Goal: Book appointment/travel/reservation

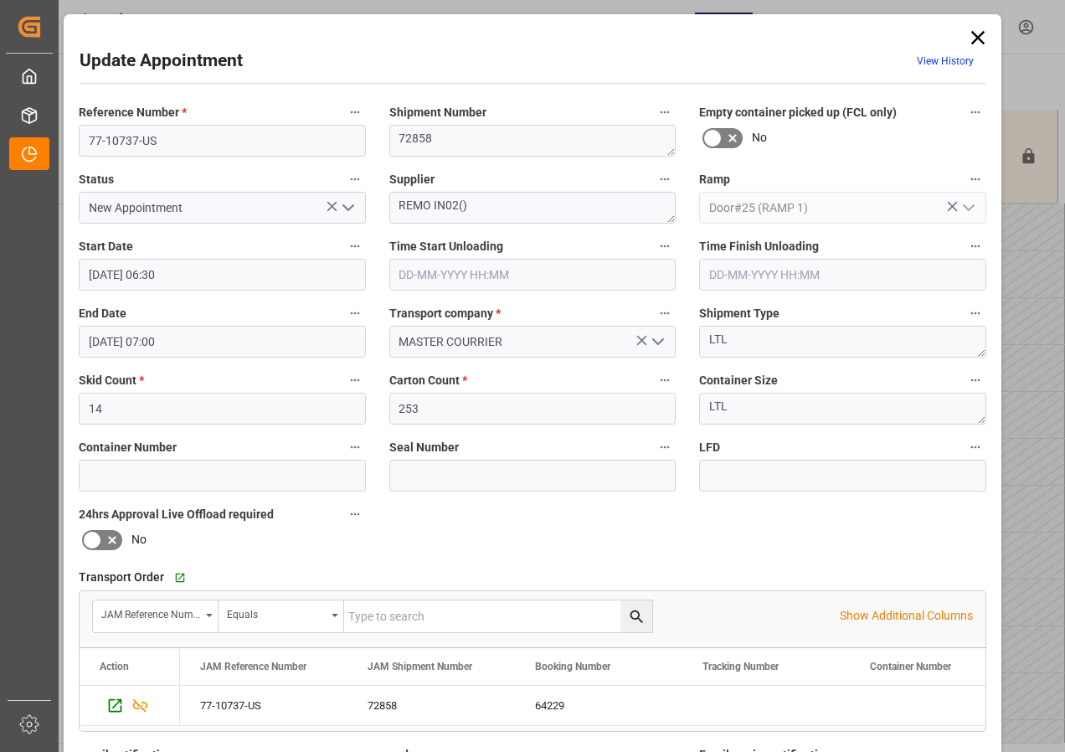
scroll to position [533, 0]
click at [974, 35] on icon at bounding box center [977, 37] width 23 height 23
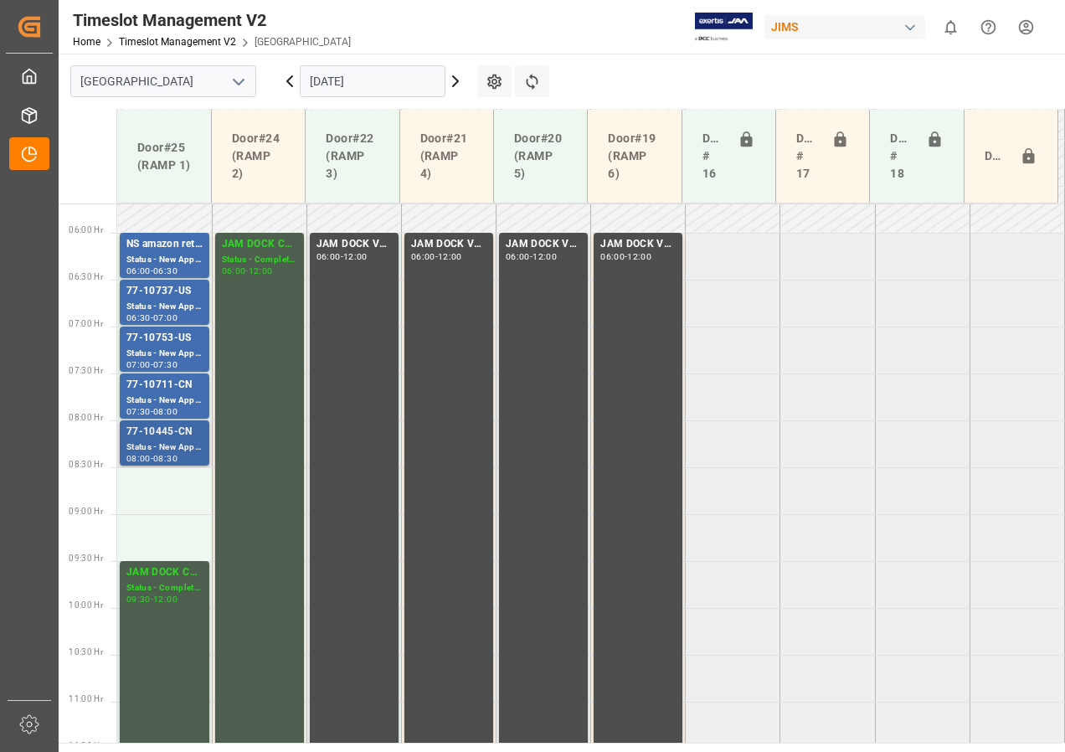
click at [164, 446] on div "Status - New Appointment" at bounding box center [164, 447] width 76 height 14
click at [166, 402] on div "Status - New Appointment" at bounding box center [164, 400] width 76 height 14
click at [160, 358] on div "Status - New Appointment" at bounding box center [164, 354] width 76 height 14
click at [163, 303] on div "Status - New Appointment" at bounding box center [164, 307] width 76 height 14
click at [153, 267] on div "-" at bounding box center [152, 271] width 3 height 8
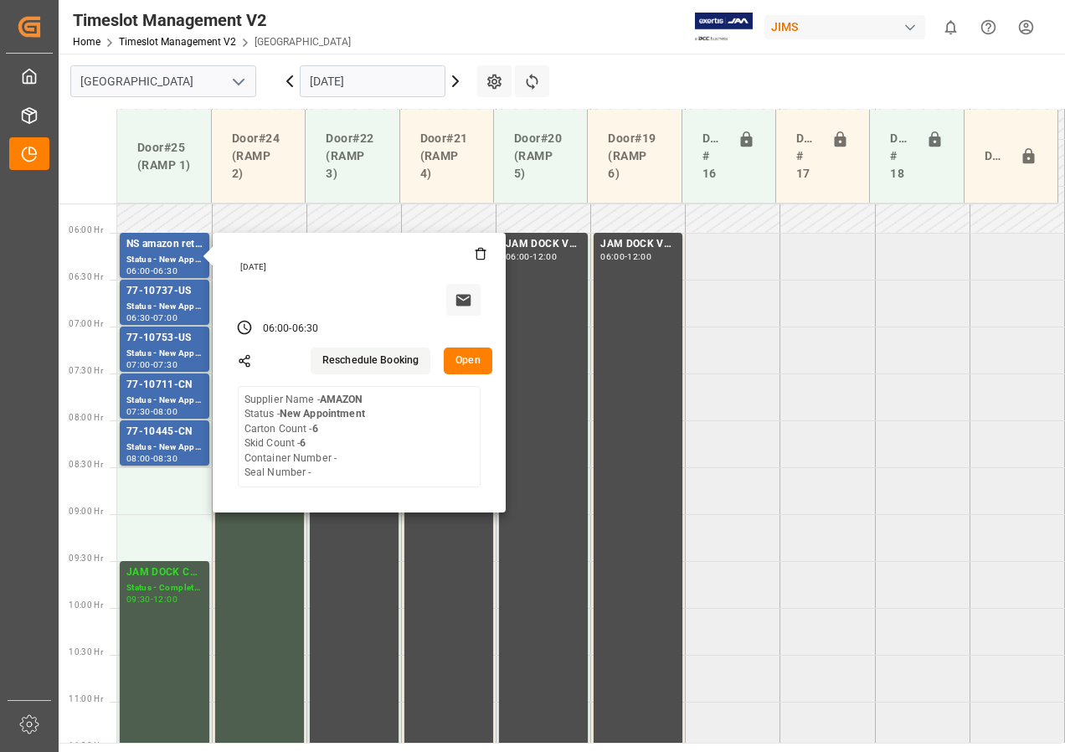
click at [468, 357] on button "Open" at bounding box center [468, 360] width 49 height 27
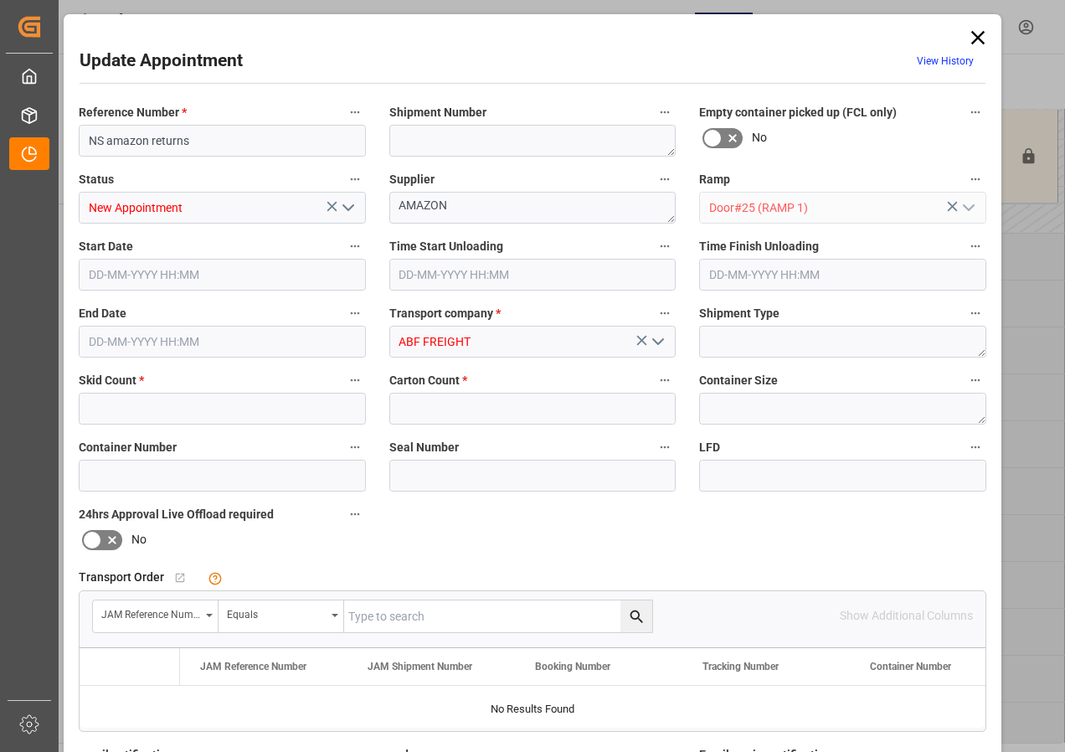
type input "6"
type input "[DATE] 06:00"
type input "[DATE] 06:30"
type input "[DATE] 16:53"
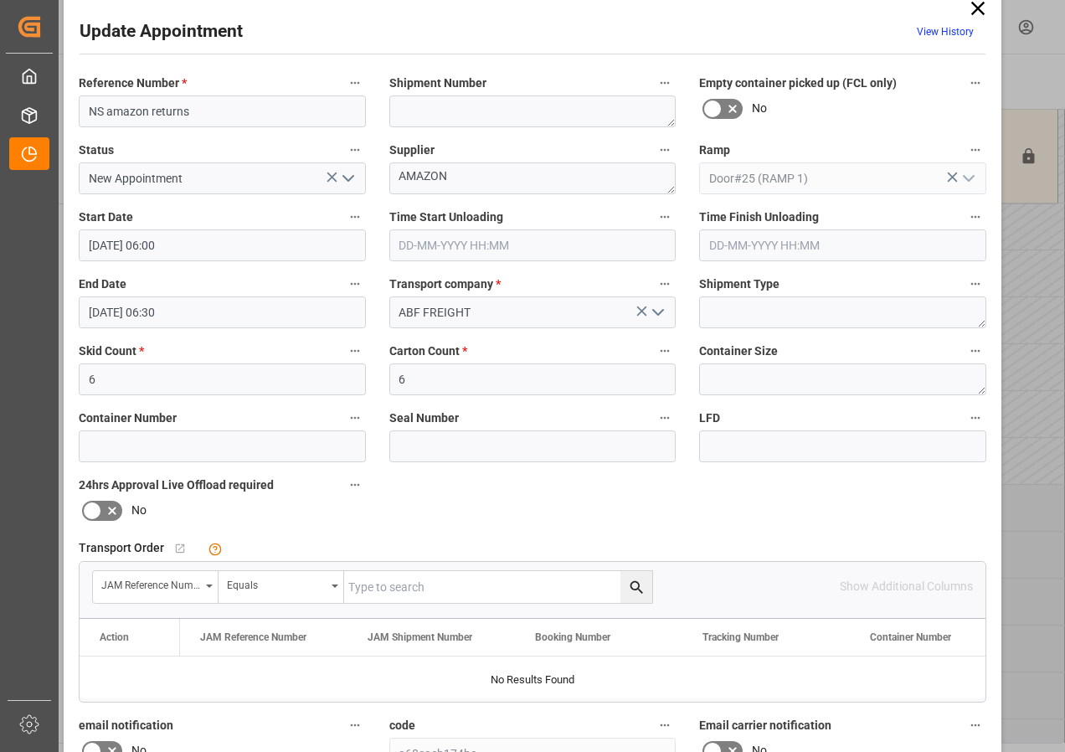
scroll to position [0, 0]
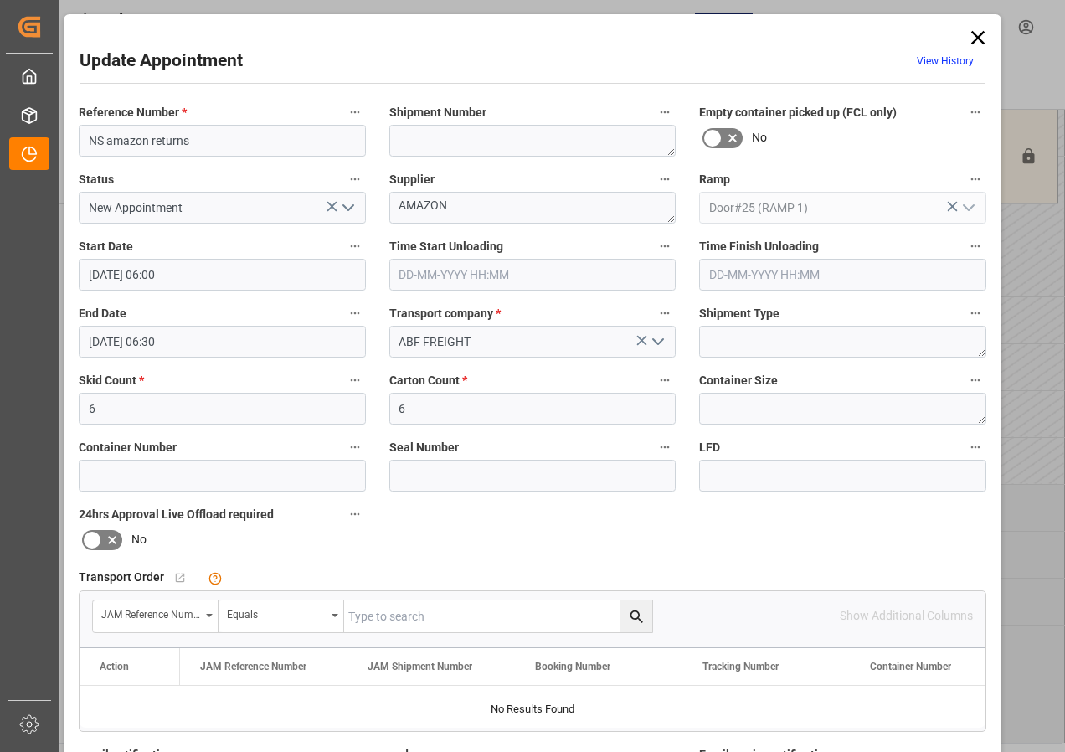
click at [967, 33] on icon at bounding box center [977, 37] width 23 height 23
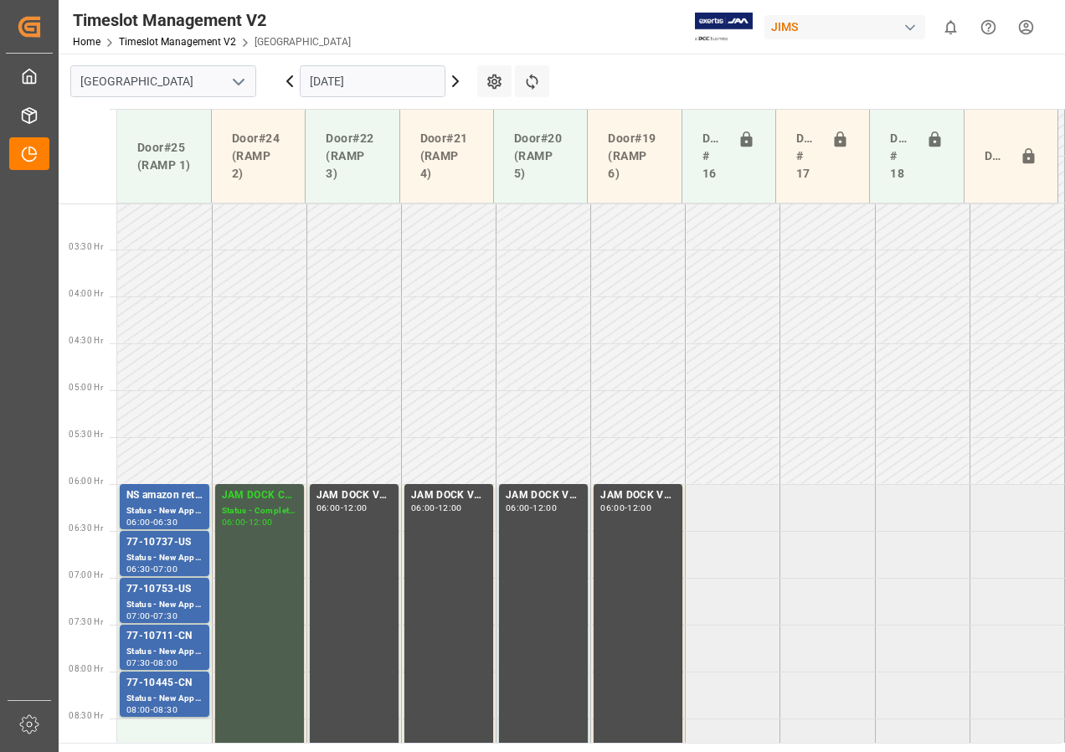
click at [453, 80] on icon at bounding box center [455, 81] width 20 height 20
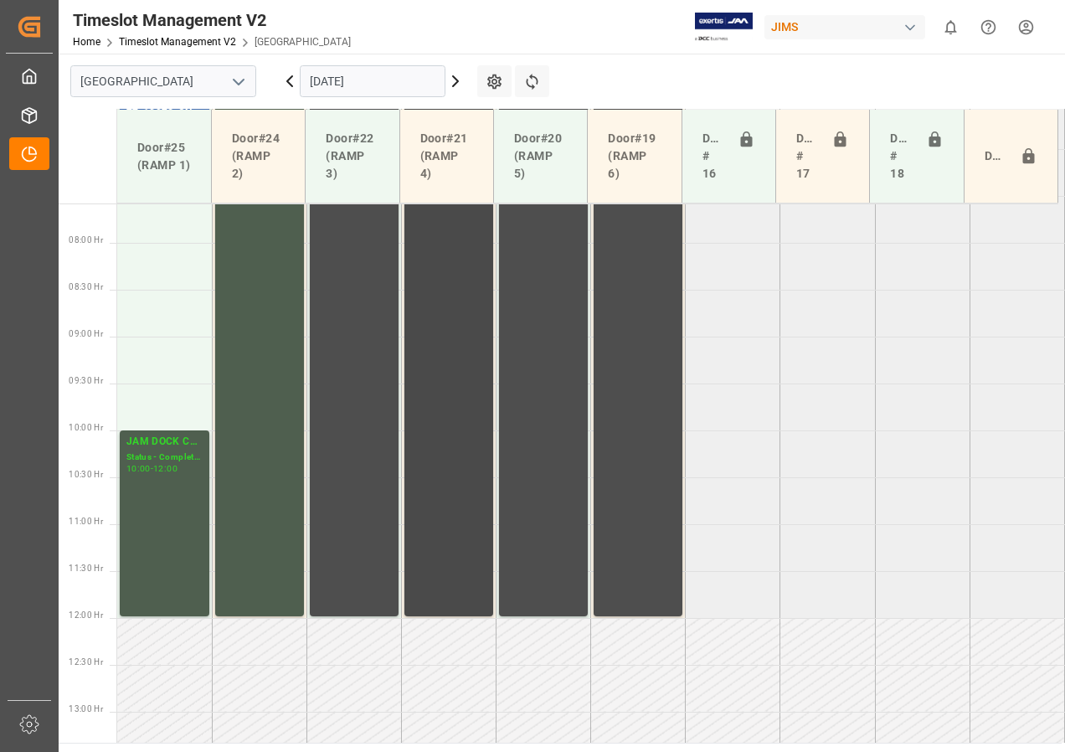
scroll to position [543, 0]
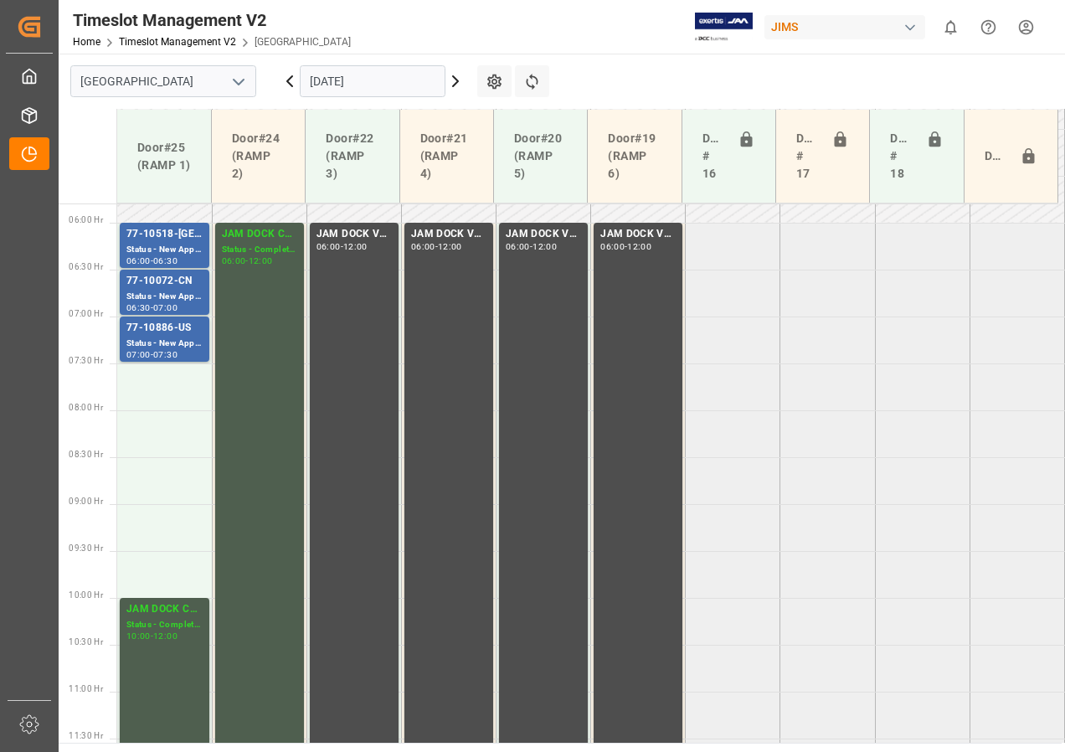
click at [288, 82] on icon at bounding box center [289, 81] width 5 height 10
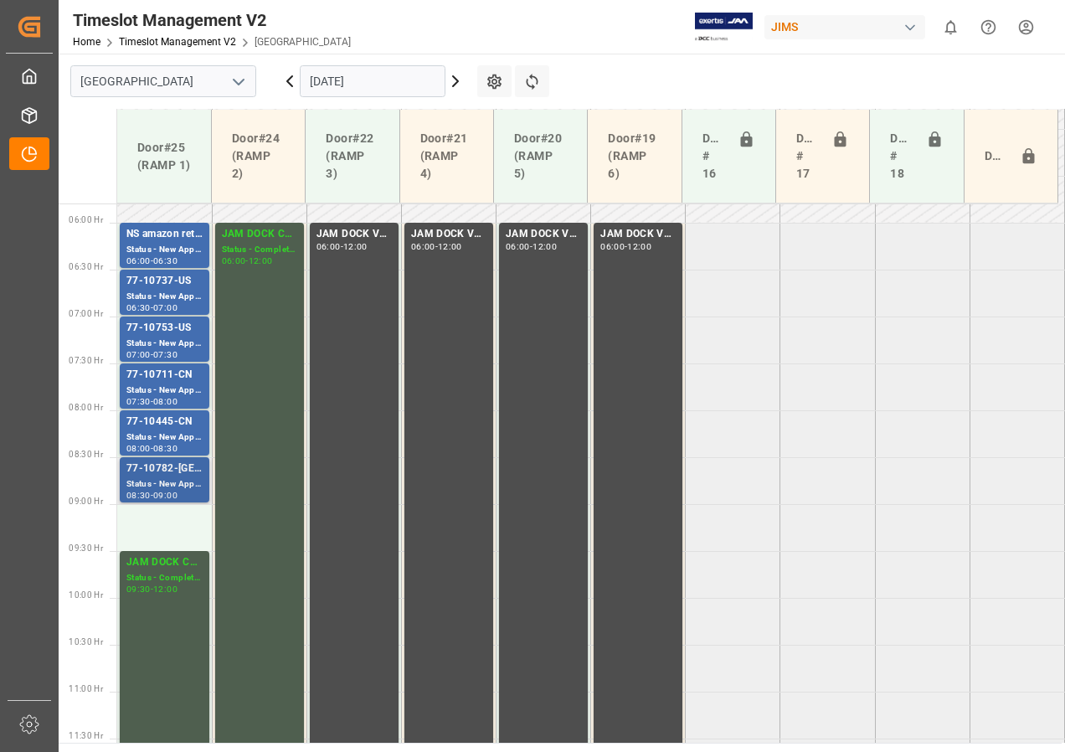
click at [172, 480] on div "Status - New Appointment" at bounding box center [164, 484] width 76 height 14
click at [173, 433] on div "Status - New Appointment" at bounding box center [164, 437] width 76 height 14
click at [155, 477] on div "Status - New Appointment" at bounding box center [164, 484] width 76 height 14
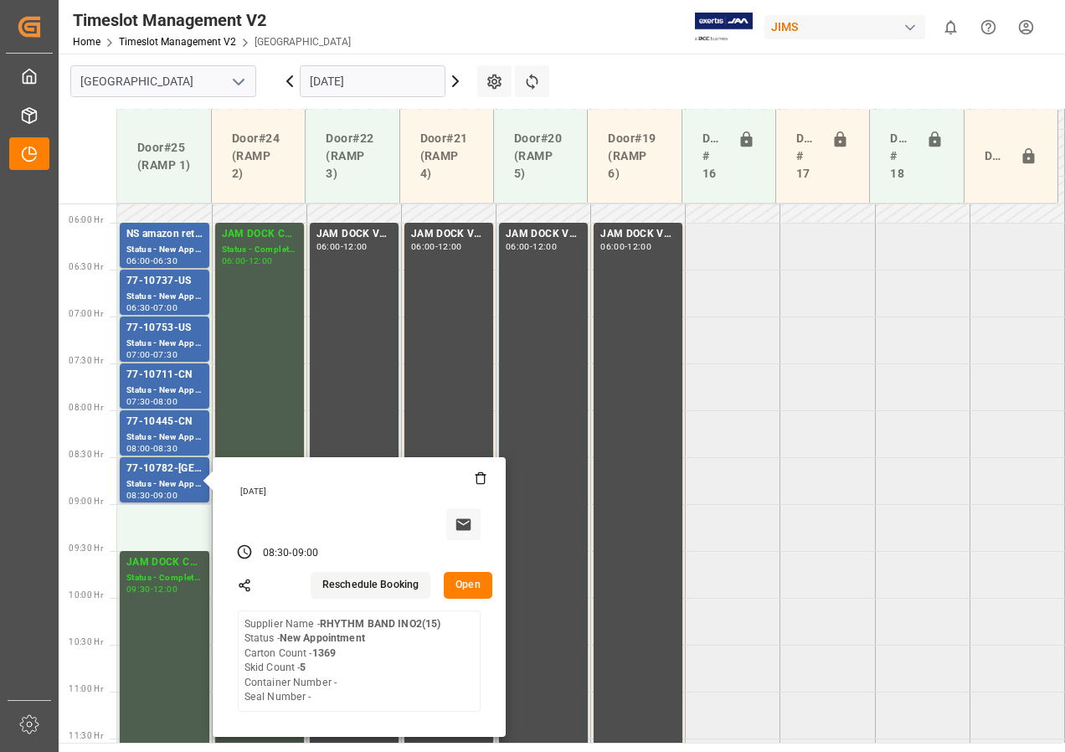
click at [472, 584] on button "Open" at bounding box center [468, 585] width 49 height 27
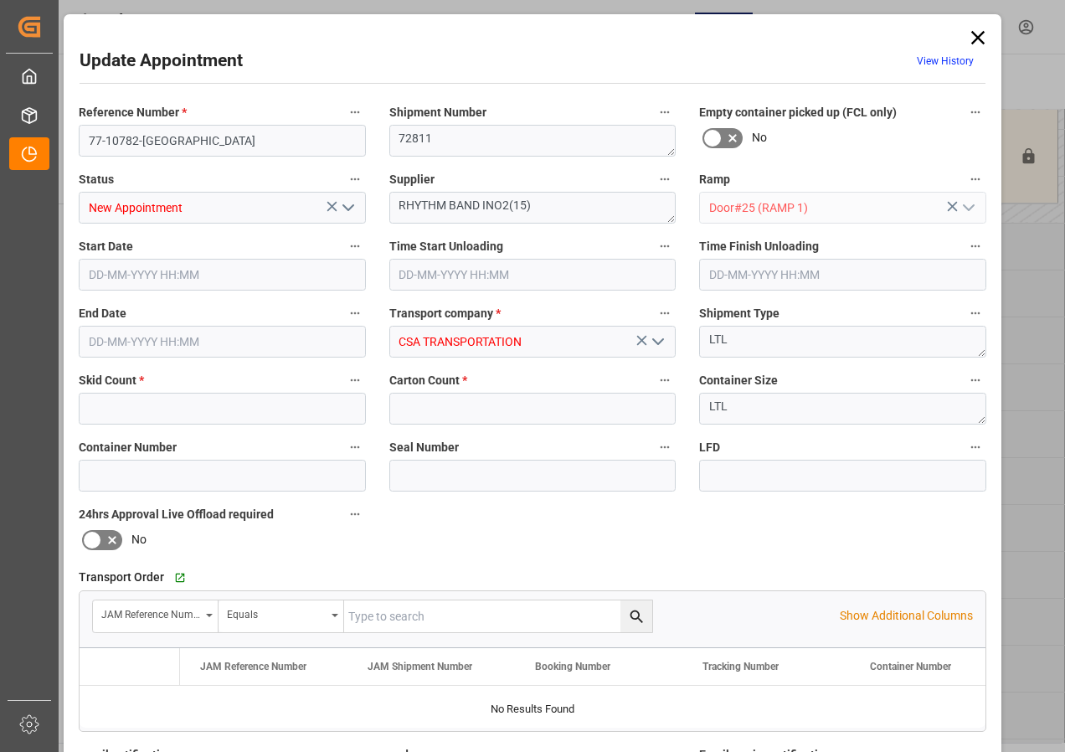
type input "5"
type input "1369"
type input "[DATE] 08:30"
type input "[DATE] 09:00"
type input "[DATE] 14:35"
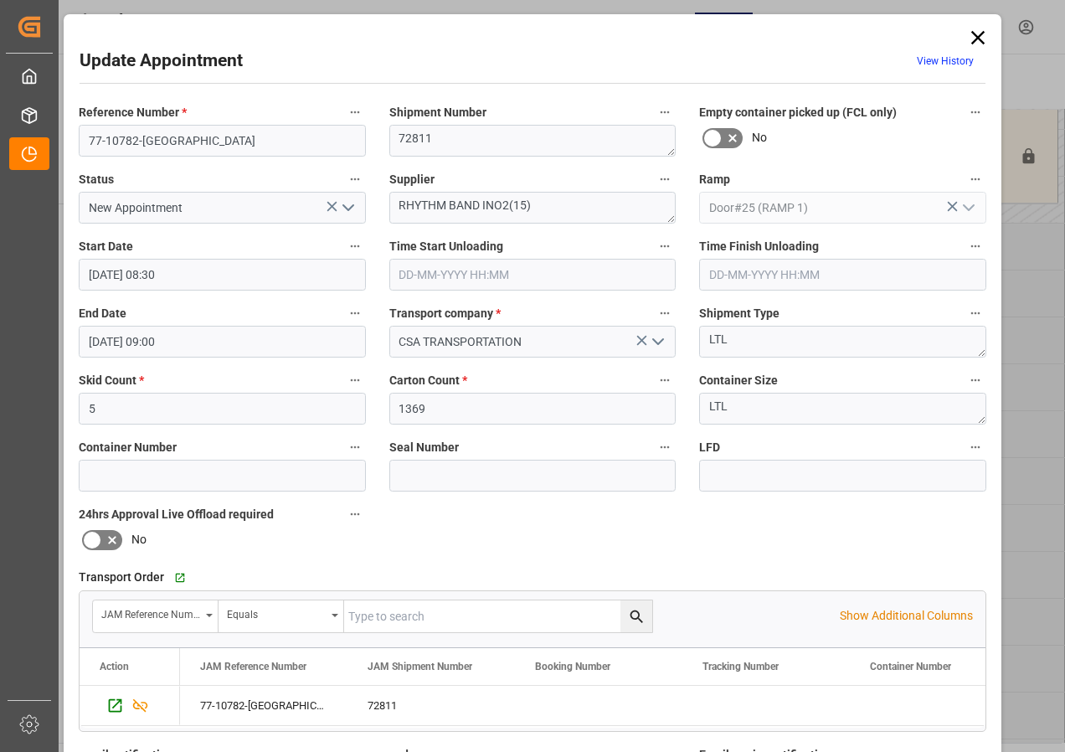
click at [979, 32] on icon at bounding box center [977, 37] width 13 height 13
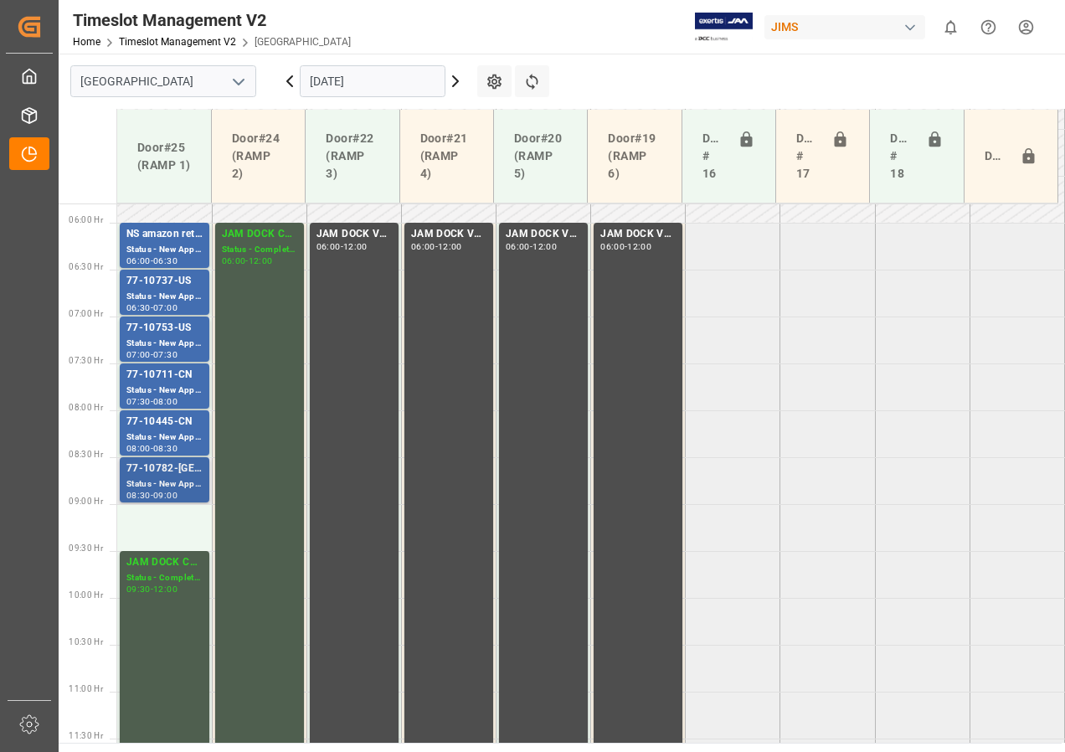
click at [150, 466] on div "77-10782-[GEOGRAPHIC_DATA]" at bounding box center [164, 468] width 76 height 17
click at [166, 432] on div "Status - New Appointment" at bounding box center [164, 437] width 76 height 14
click at [161, 483] on div "Status - New Appointment" at bounding box center [164, 484] width 76 height 14
click at [169, 435] on div "Status - New Appointment" at bounding box center [164, 437] width 76 height 14
click at [170, 393] on div "Status - New Appointment" at bounding box center [164, 390] width 76 height 14
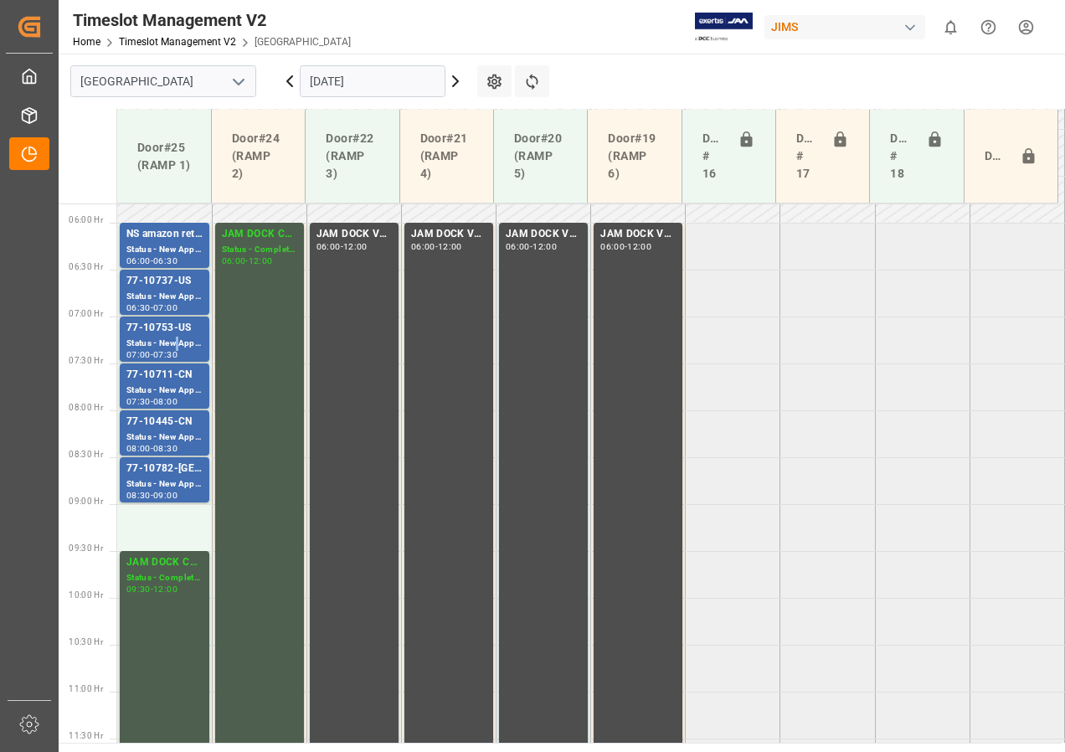
click at [177, 342] on div "Status - New Appointment" at bounding box center [164, 344] width 76 height 14
click at [175, 298] on div "Status - New Appointment" at bounding box center [164, 297] width 76 height 14
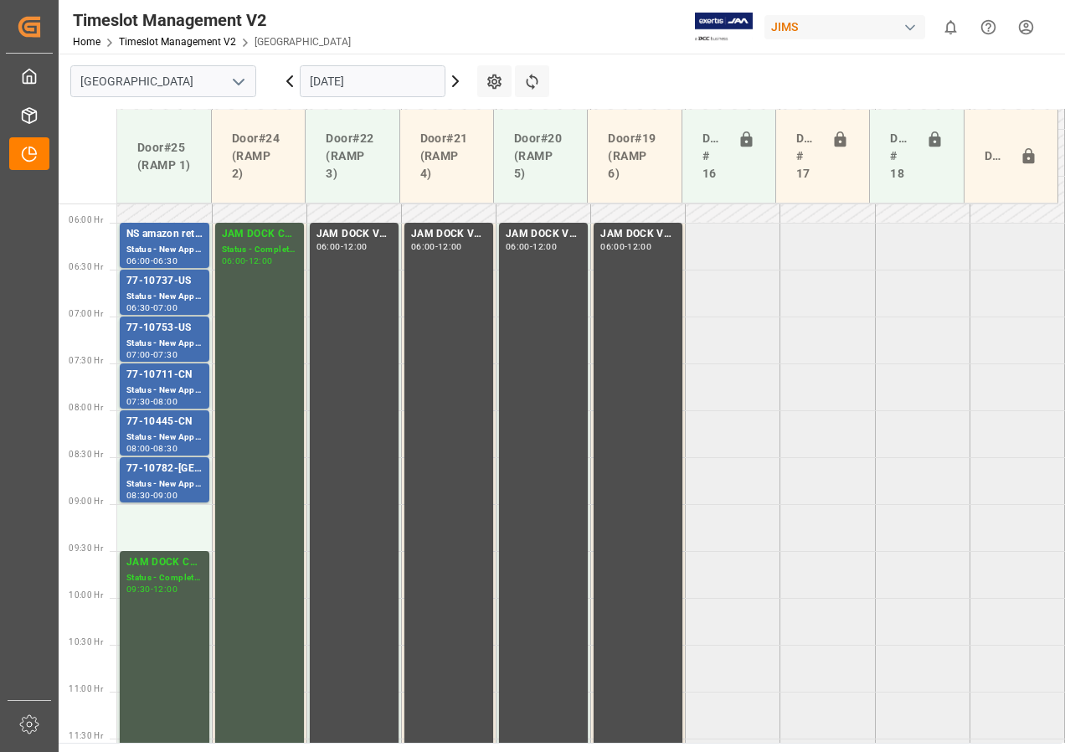
click at [454, 80] on icon at bounding box center [455, 81] width 20 height 20
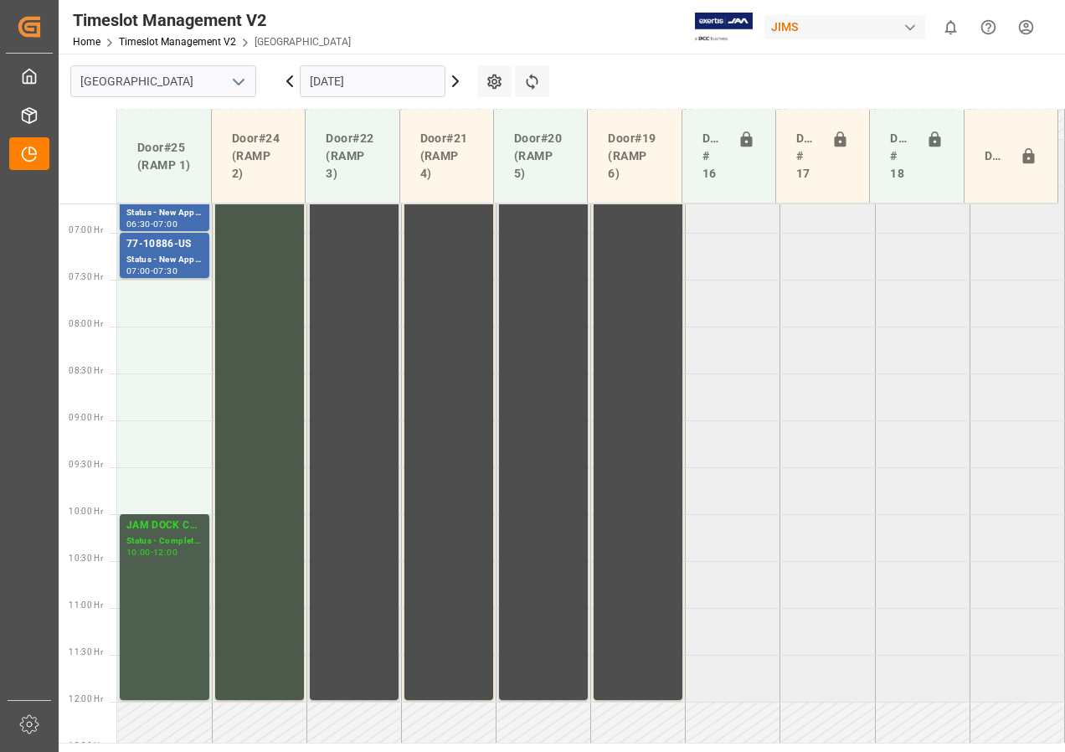
scroll to position [460, 0]
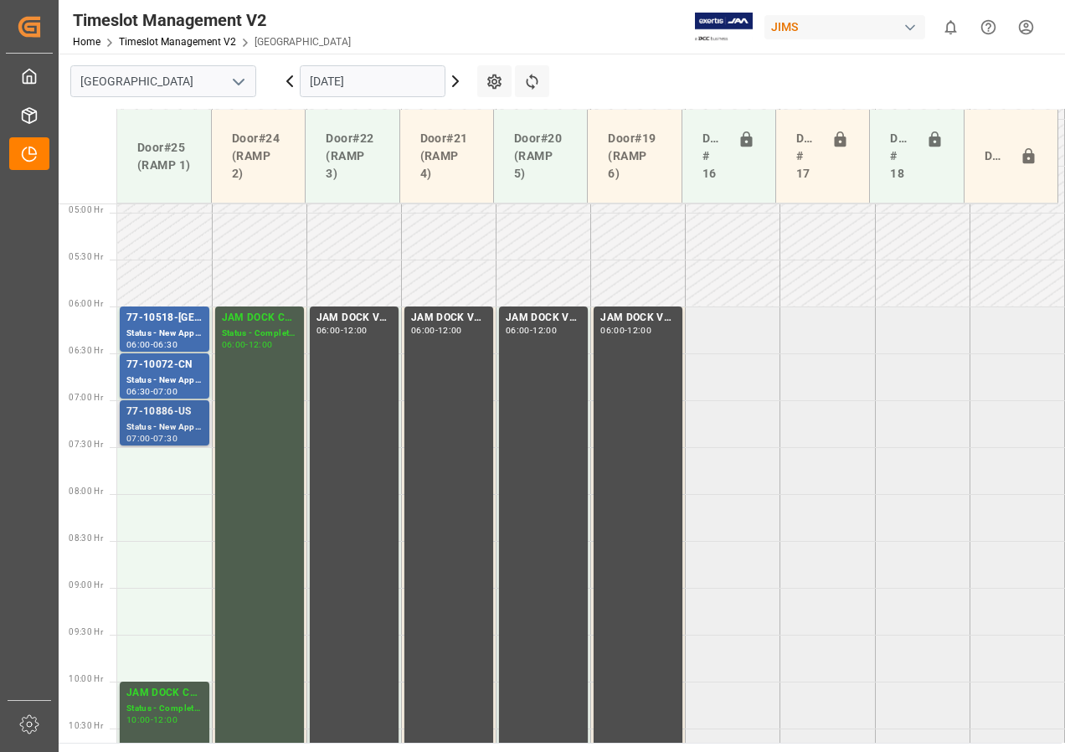
click at [167, 405] on div "77-10886-US" at bounding box center [164, 411] width 76 height 17
click at [165, 365] on div "77-10072-CN" at bounding box center [164, 365] width 76 height 17
click at [174, 331] on div "Status - New Appointment" at bounding box center [164, 333] width 76 height 14
click at [177, 421] on div "Status - New Appointment" at bounding box center [164, 427] width 76 height 14
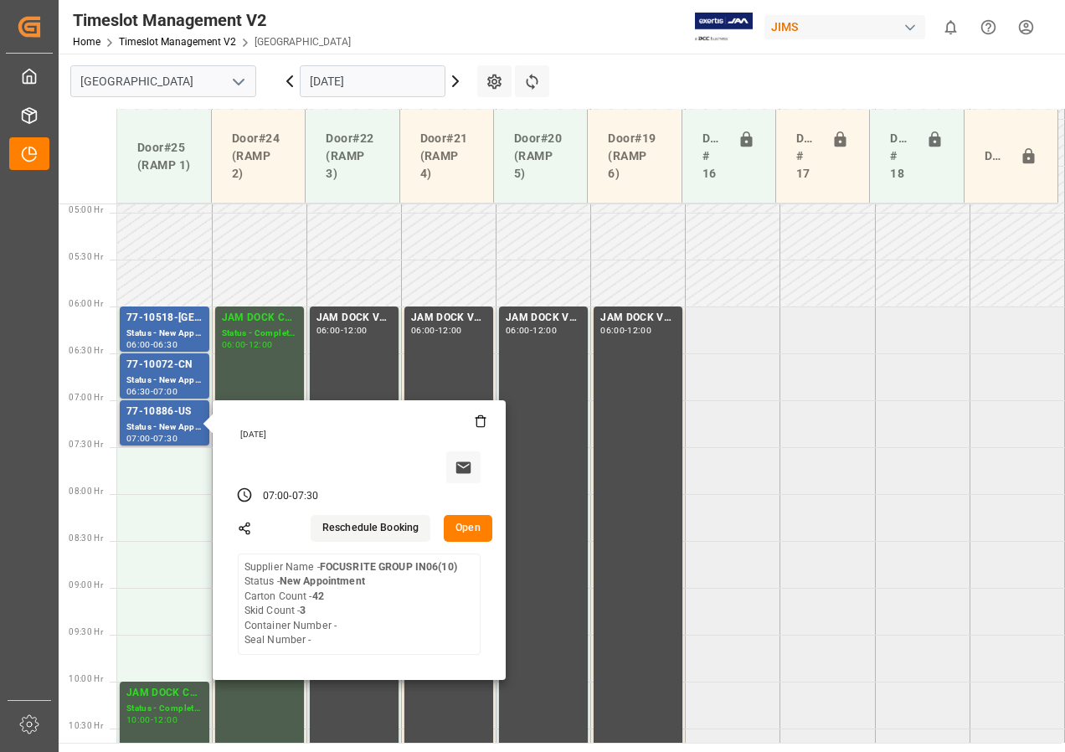
click at [478, 526] on button "Open" at bounding box center [468, 528] width 49 height 27
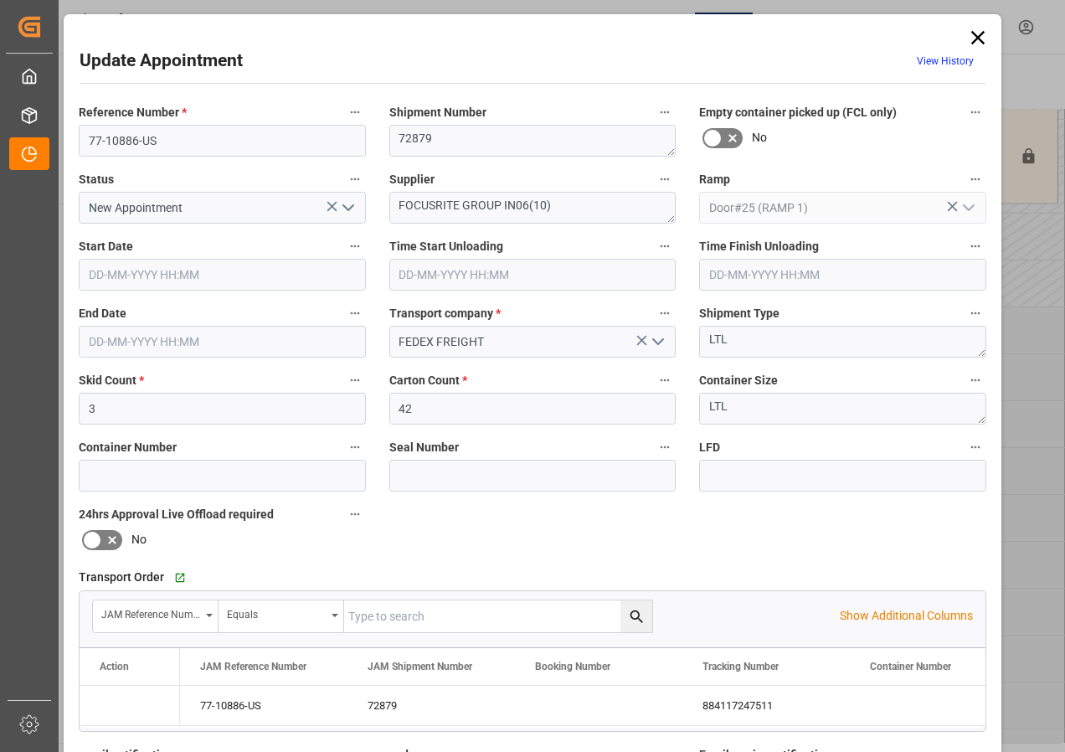
type input "[DATE] 07:00"
type input "[DATE] 07:30"
type input "[DATE] 12:51"
click at [979, 37] on icon at bounding box center [977, 37] width 23 height 23
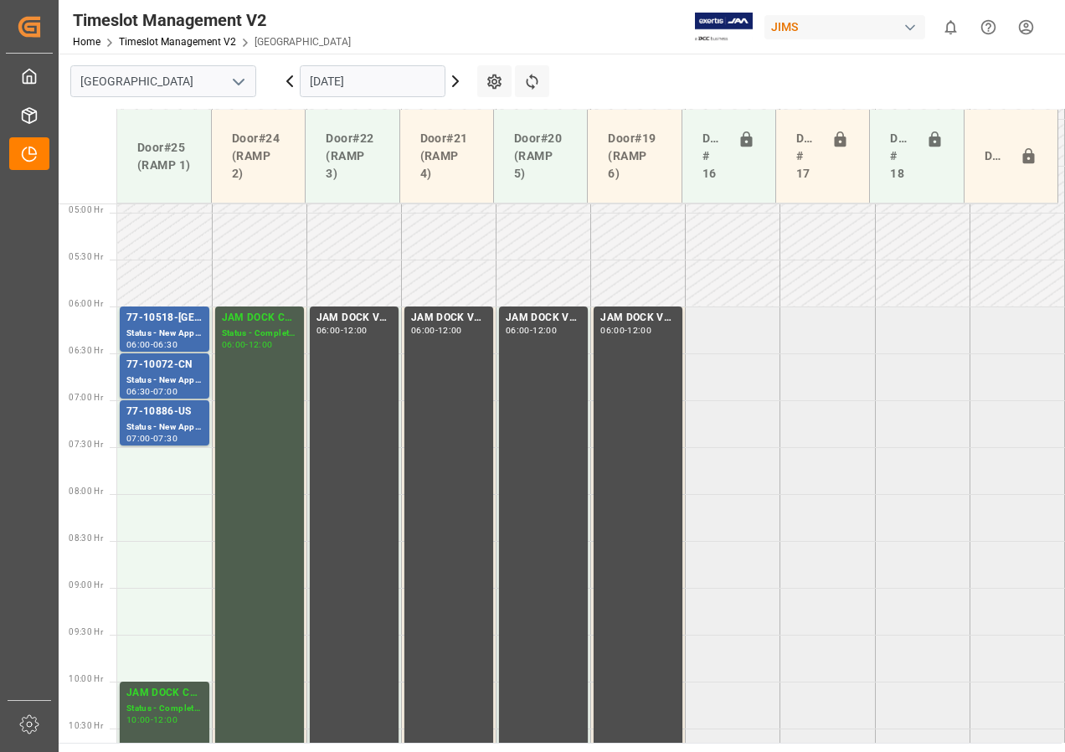
click at [450, 81] on icon at bounding box center [455, 81] width 20 height 20
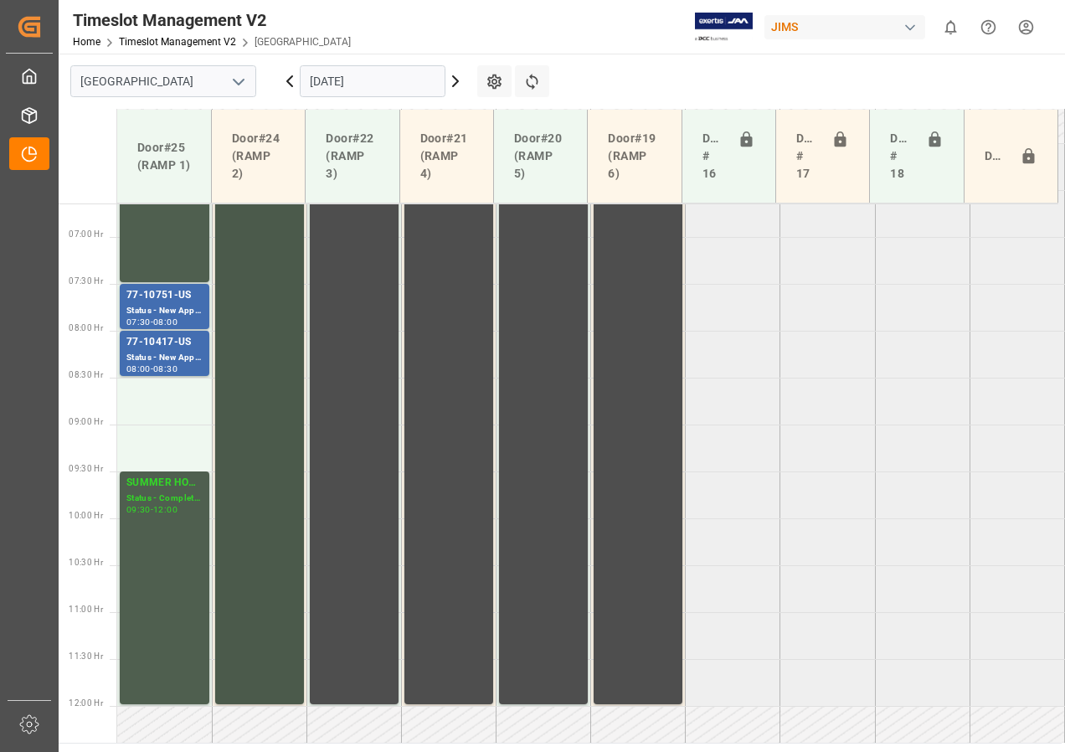
scroll to position [543, 0]
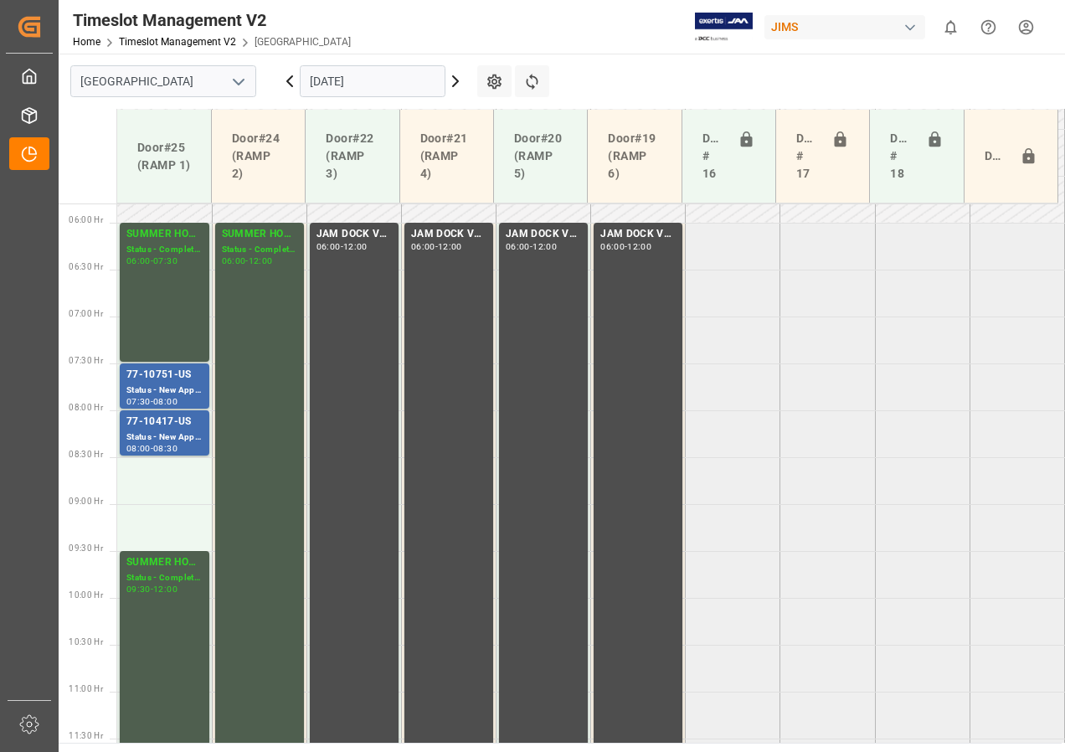
click at [347, 76] on input "[DATE]" at bounding box center [373, 81] width 146 height 32
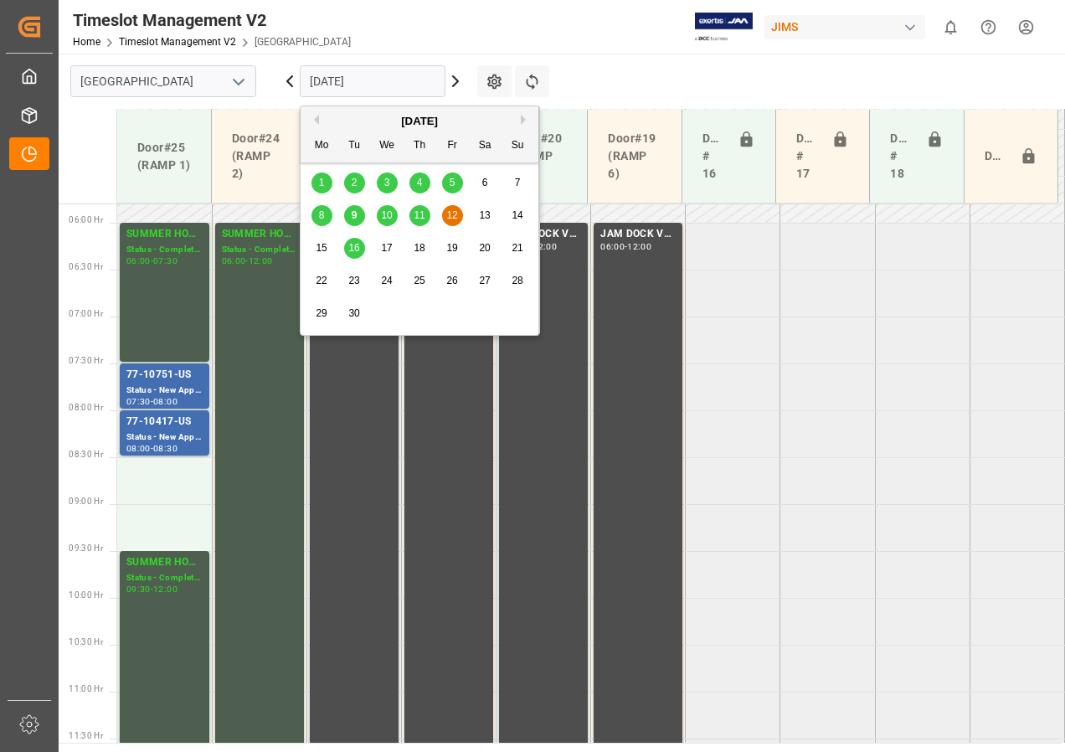
click at [352, 210] on span "9" at bounding box center [355, 215] width 6 height 12
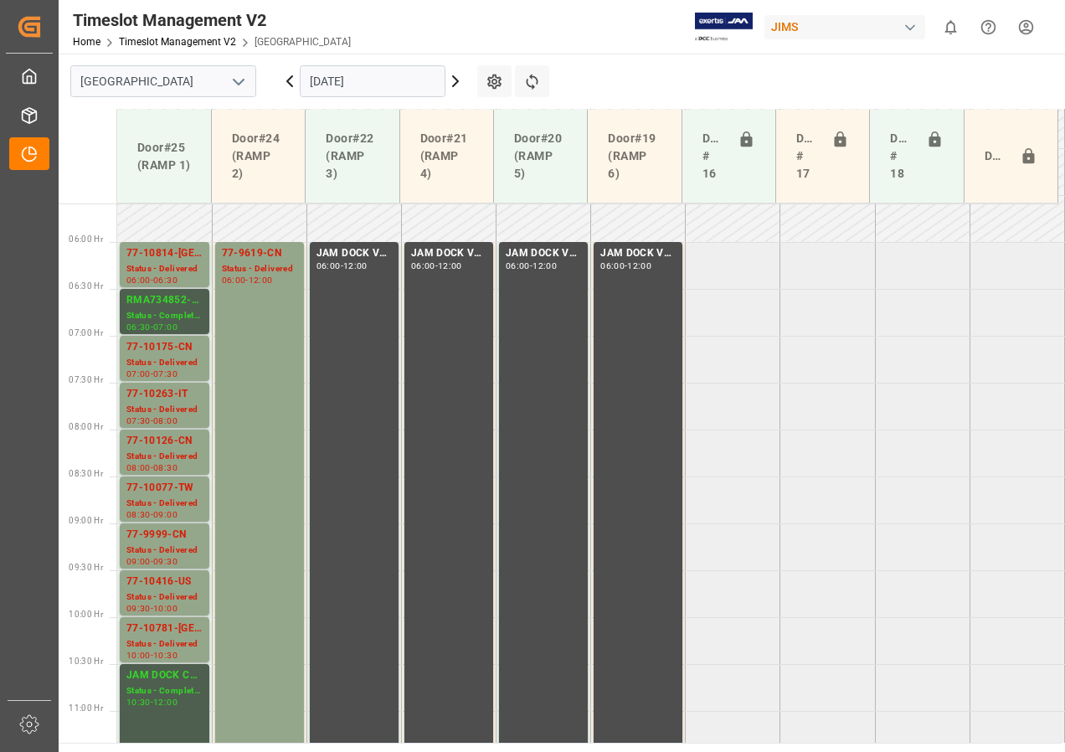
scroll to position [540, 0]
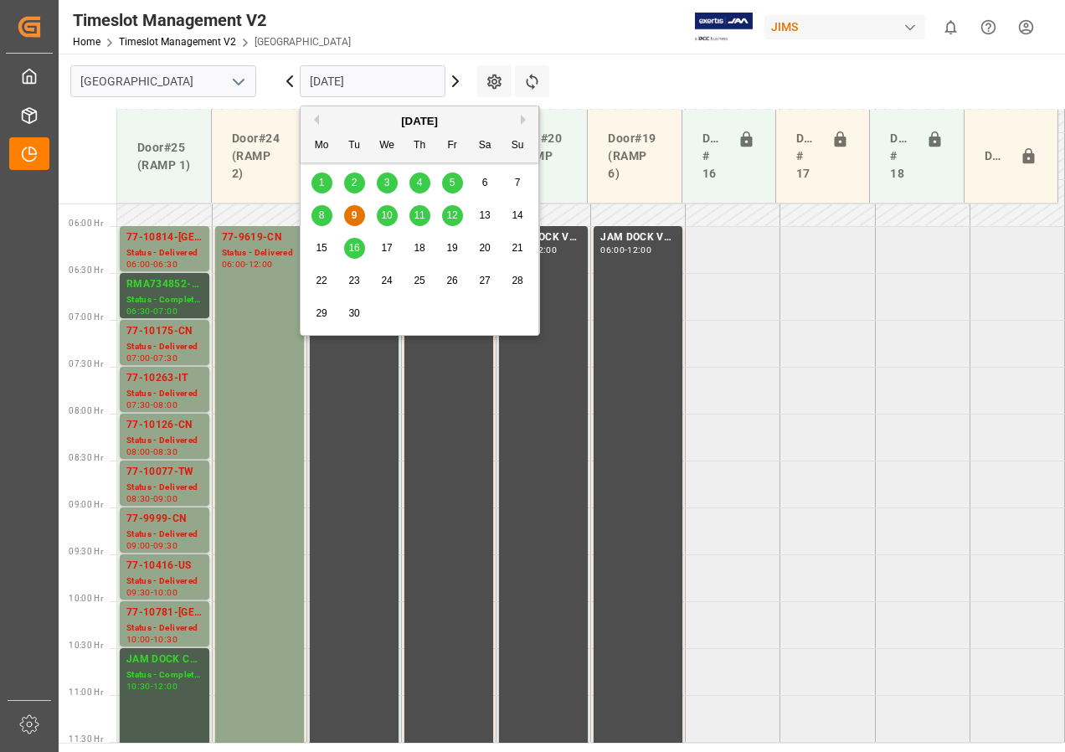
click at [355, 80] on input "[DATE]" at bounding box center [373, 81] width 146 height 32
click at [383, 215] on span "10" at bounding box center [386, 215] width 11 height 12
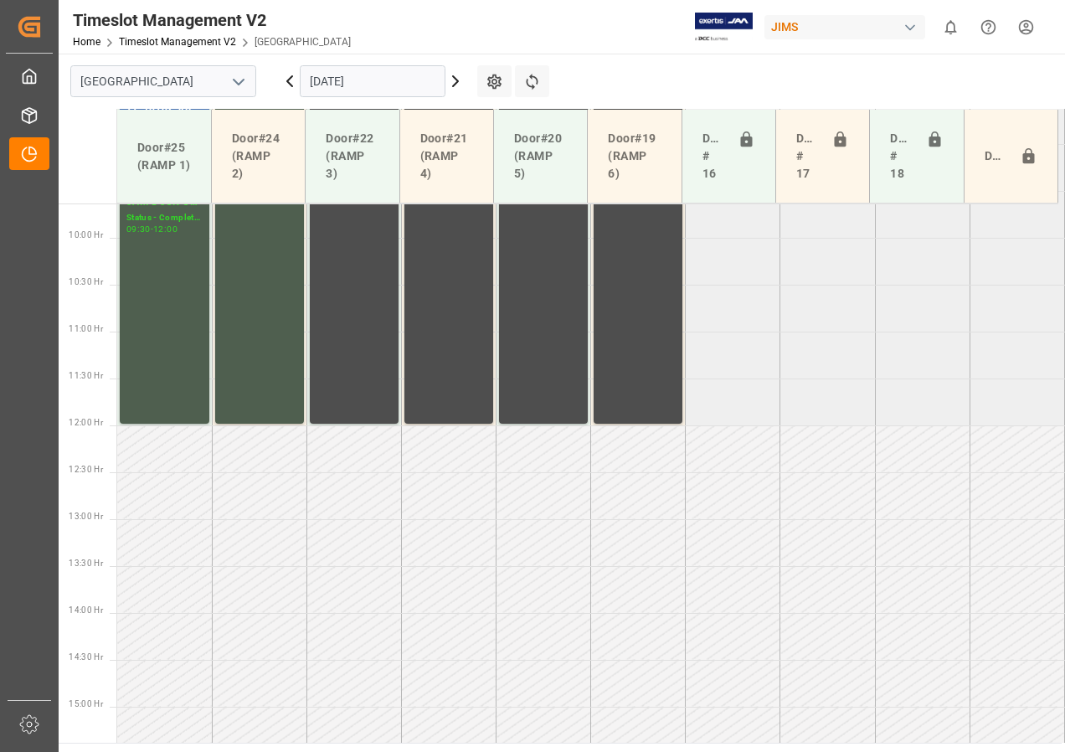
scroll to position [962, 0]
